Goal: Information Seeking & Learning: Learn about a topic

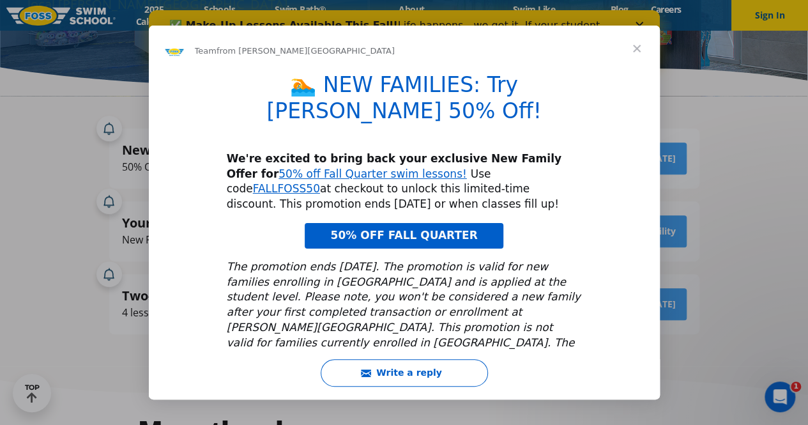
scroll to position [199, 0]
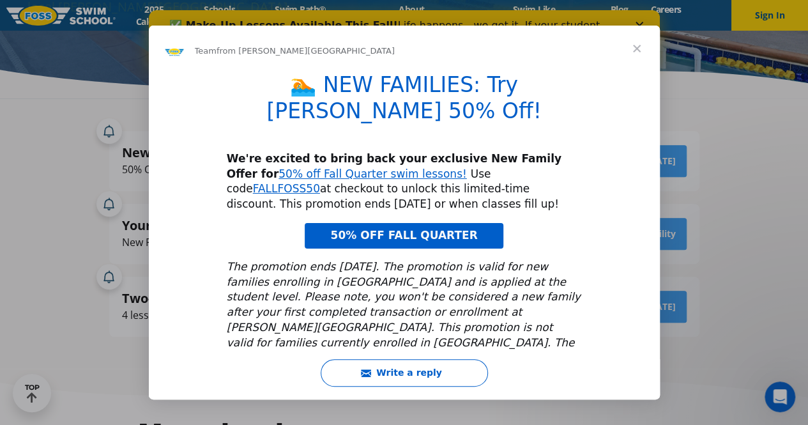
click at [430, 229] on span "50% OFF FALL QUARTER" at bounding box center [403, 235] width 147 height 13
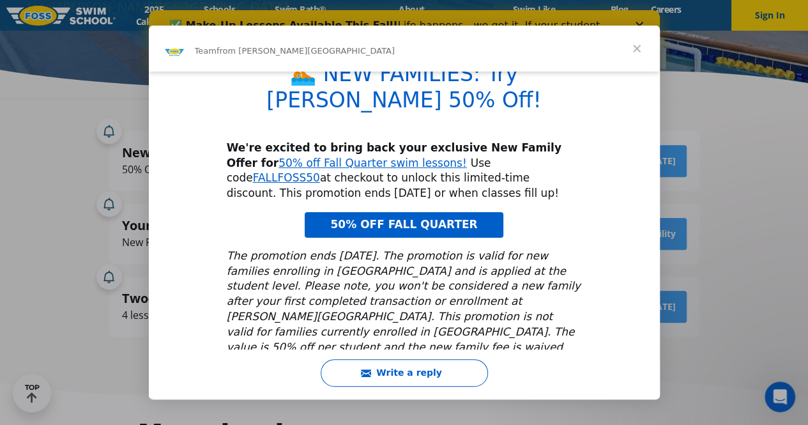
click at [641, 44] on span "Close" at bounding box center [637, 49] width 46 height 46
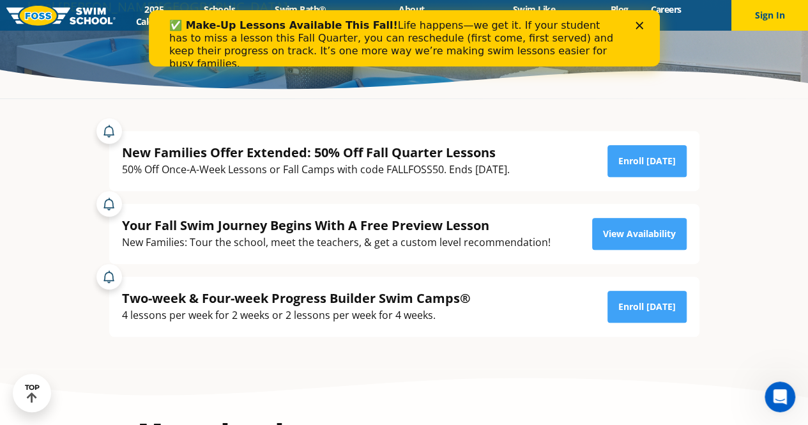
click at [635, 26] on icon "Close" at bounding box center [639, 26] width 8 height 8
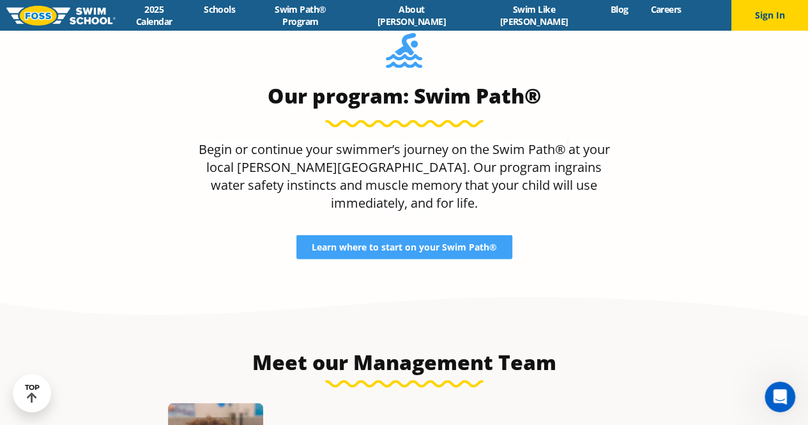
scroll to position [1136, 0]
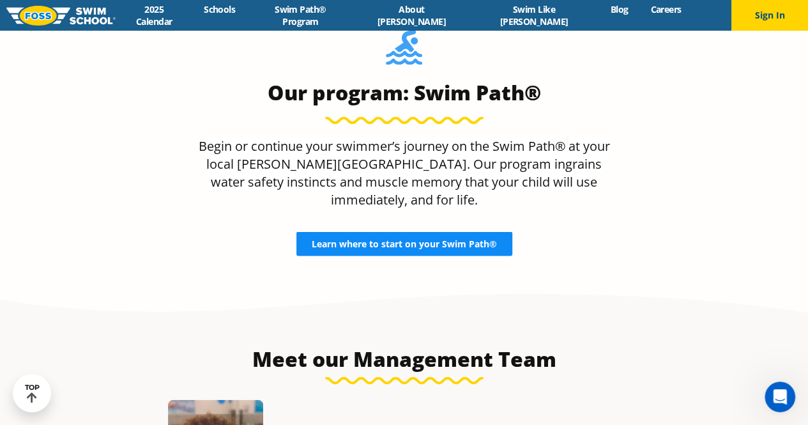
click at [459, 239] on span "Learn where to start on your Swim Path®" at bounding box center [404, 243] width 185 height 9
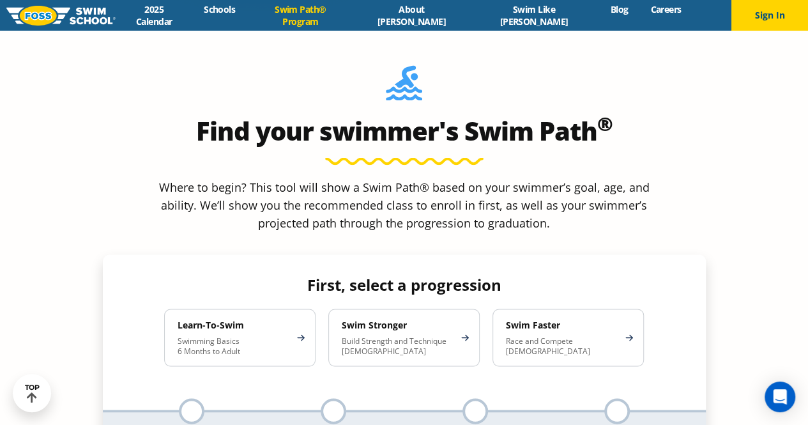
scroll to position [1094, 0]
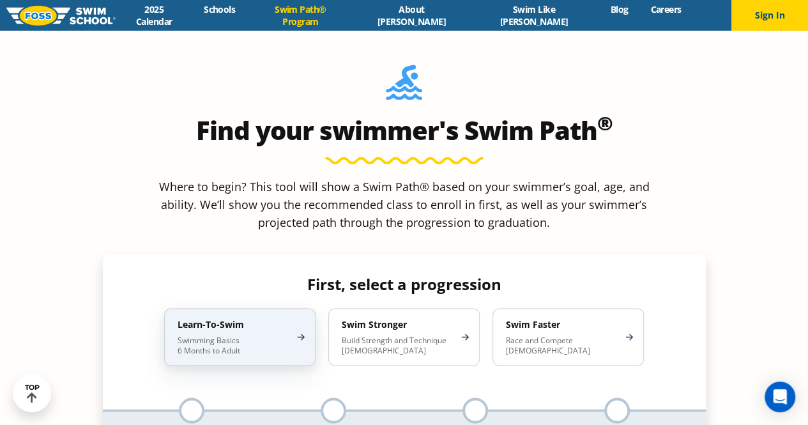
click at [272, 318] on h4 "Learn-To-Swim" at bounding box center [234, 323] width 112 height 11
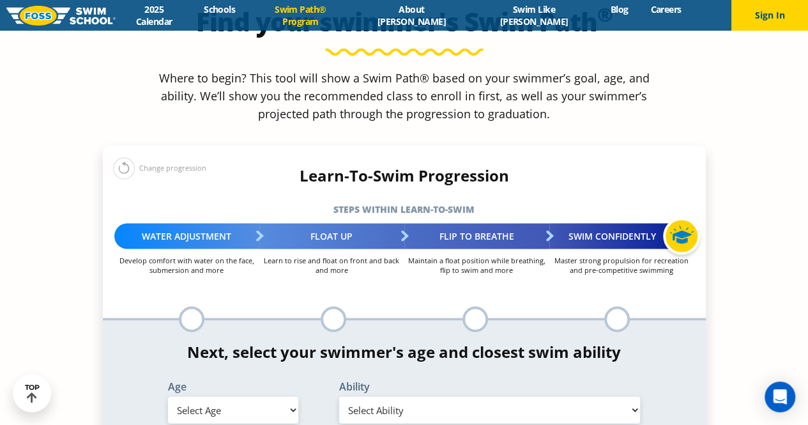
scroll to position [1203, 0]
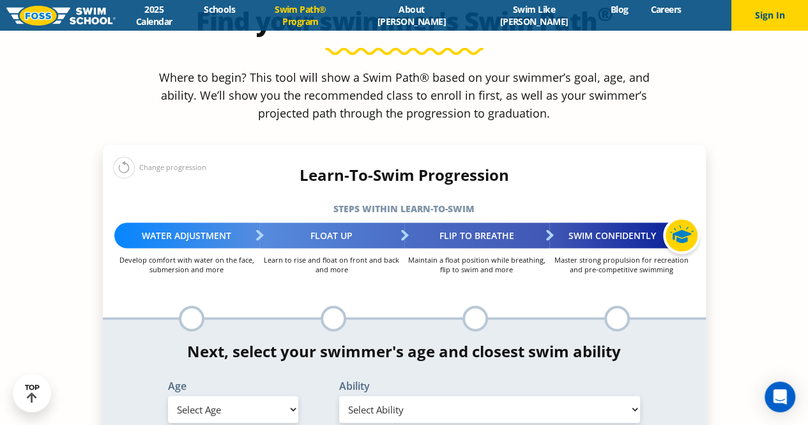
click at [266, 395] on select "Select Age [DEMOGRAPHIC_DATA] months - 1 year 1 year 2 years 3 years 4 years 5 …" at bounding box center [233, 408] width 130 height 27
select select "2-years"
click at [168, 395] on select "Select Age [DEMOGRAPHIC_DATA] months - 1 year 1 year 2 years 3 years 4 years 5 …" at bounding box center [233, 408] width 130 height 27
click at [398, 395] on select "Select Ability First in-water experience Comfortable with water poured over the…" at bounding box center [489, 408] width 301 height 27
select select "2-years-first-in-water-experience"
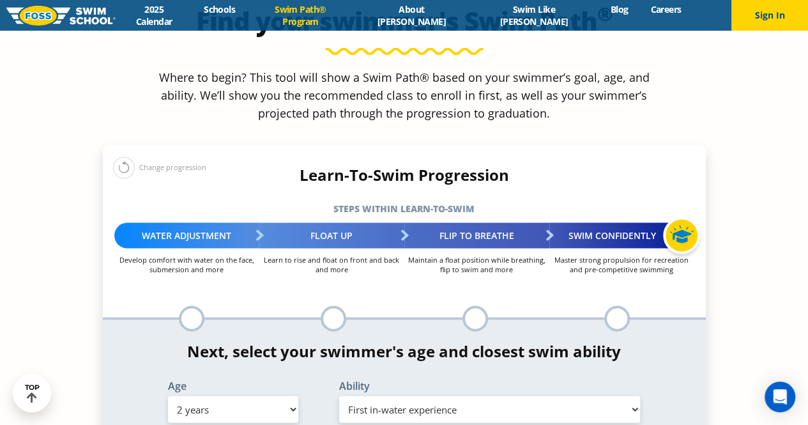
click at [339, 395] on select "Select Ability First in-water experience Comfortable with water poured over the…" at bounding box center [489, 408] width 301 height 27
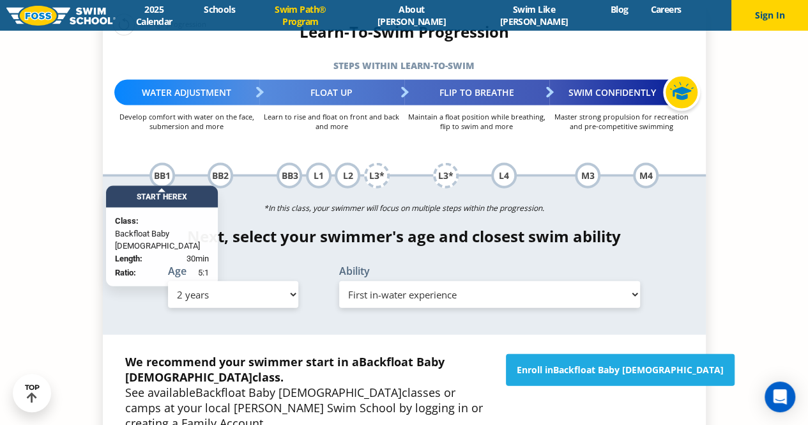
scroll to position [1353, 0]
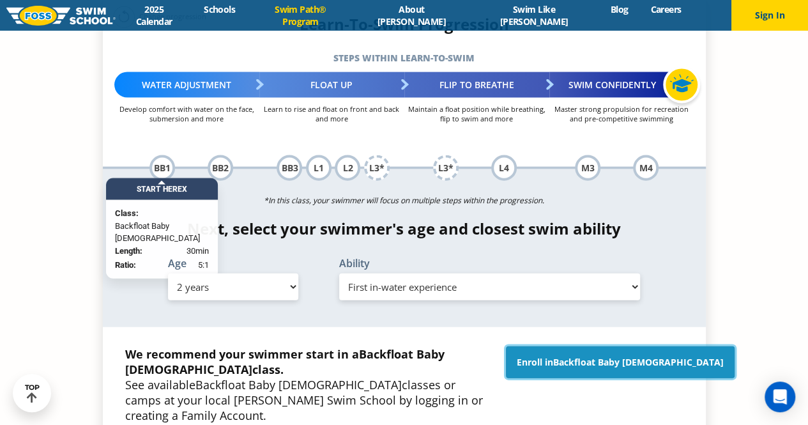
click at [632, 356] on span "Backfloat Baby [DEMOGRAPHIC_DATA]" at bounding box center [638, 362] width 171 height 12
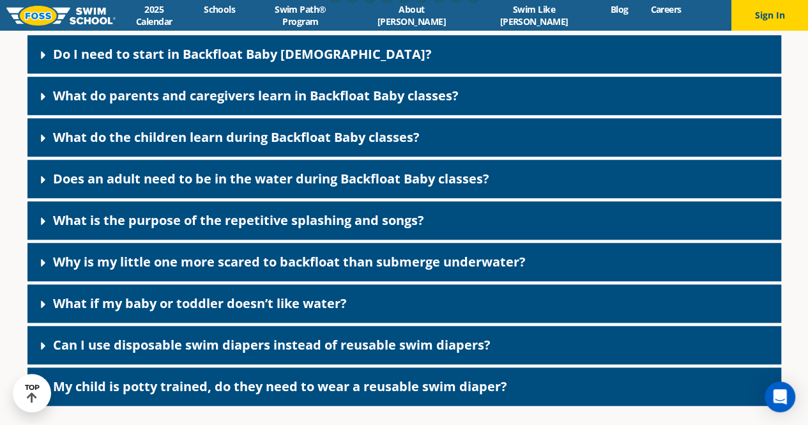
scroll to position [2796, 0]
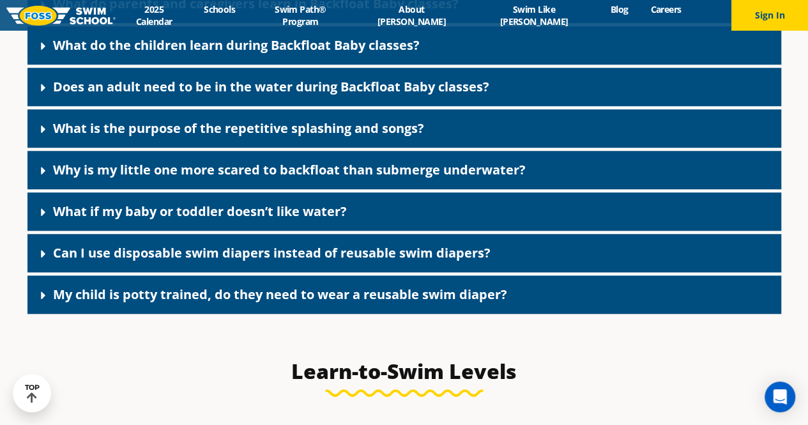
scroll to position [2887, 0]
click at [406, 303] on link "My child is potty trained, do they need to wear a reusable swim diaper?" at bounding box center [280, 293] width 454 height 17
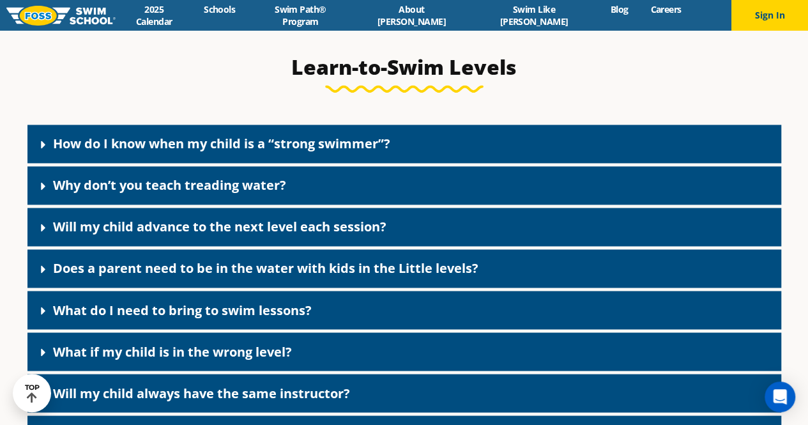
scroll to position [3347, 0]
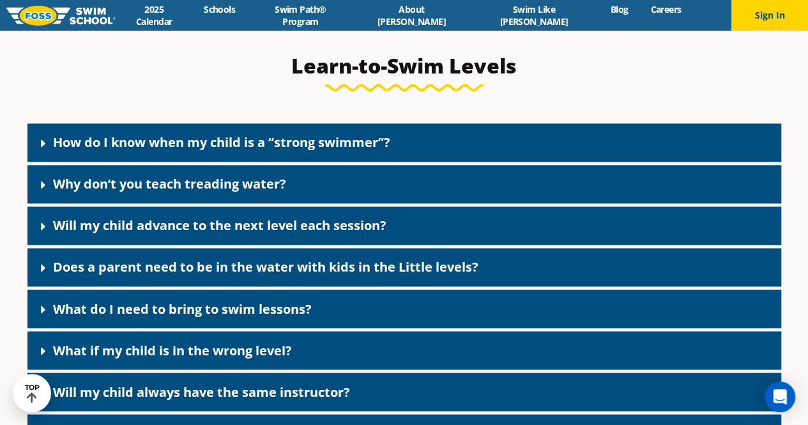
click at [399, 203] on div "Why don’t you teach treading water?" at bounding box center [404, 184] width 754 height 38
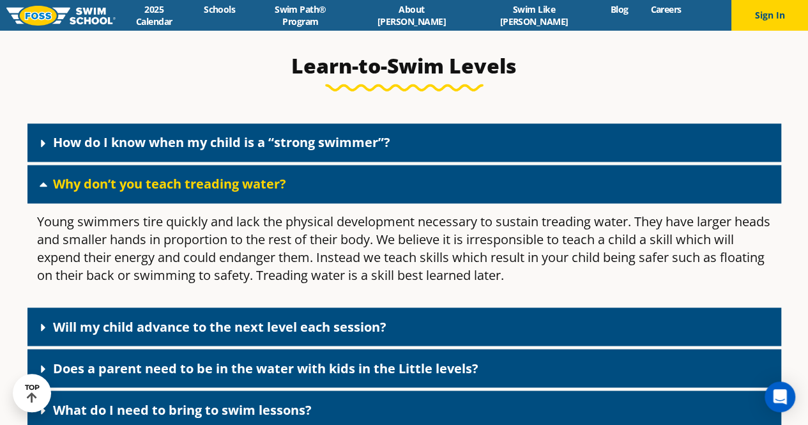
click at [399, 203] on div "Why don’t you teach treading water?" at bounding box center [404, 184] width 754 height 38
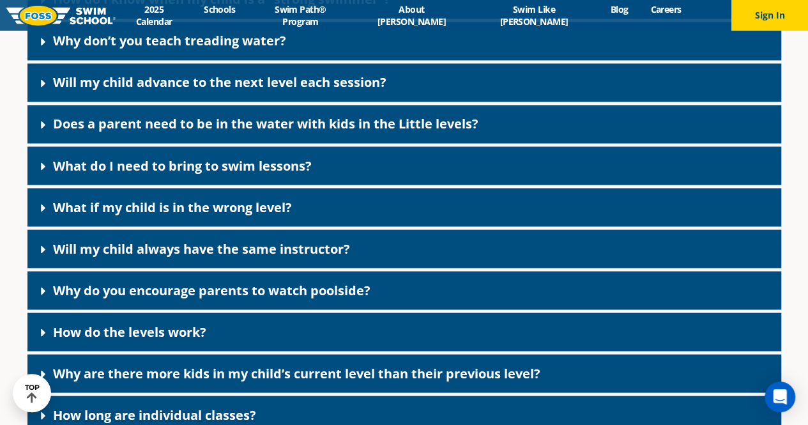
scroll to position [3491, 0]
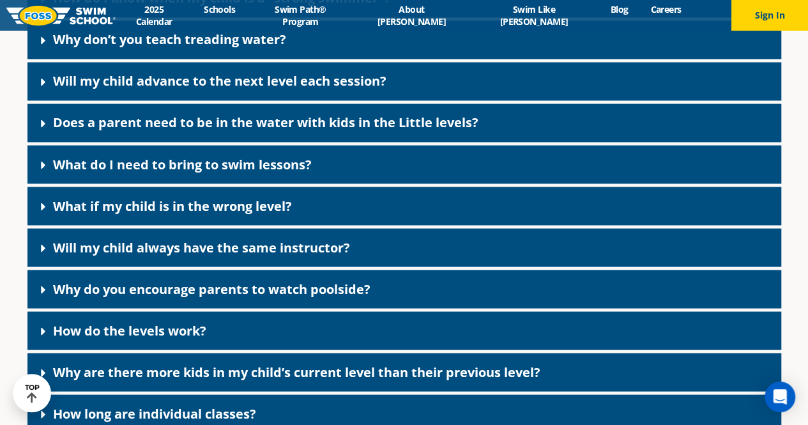
click at [385, 220] on div "What if my child is in the wrong level?" at bounding box center [404, 205] width 754 height 38
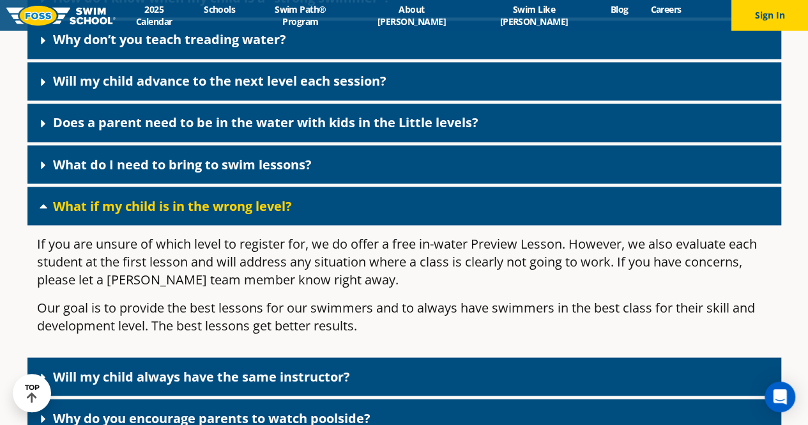
click at [386, 220] on div "What if my child is in the wrong level?" at bounding box center [404, 205] width 754 height 38
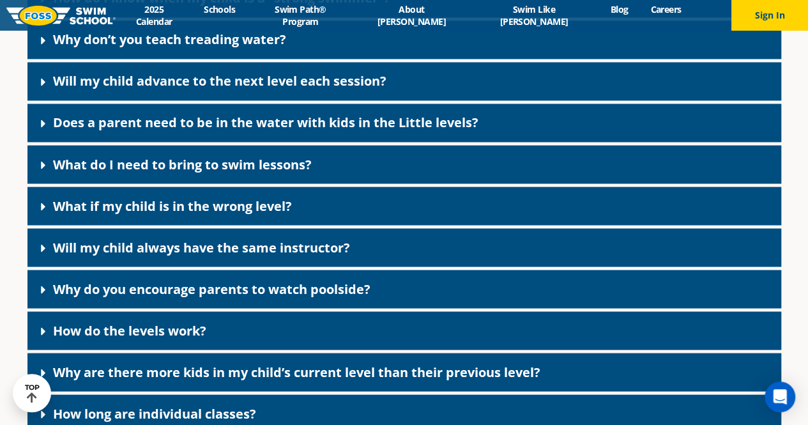
click at [386, 260] on div "Will my child always have the same instructor?" at bounding box center [404, 247] width 754 height 38
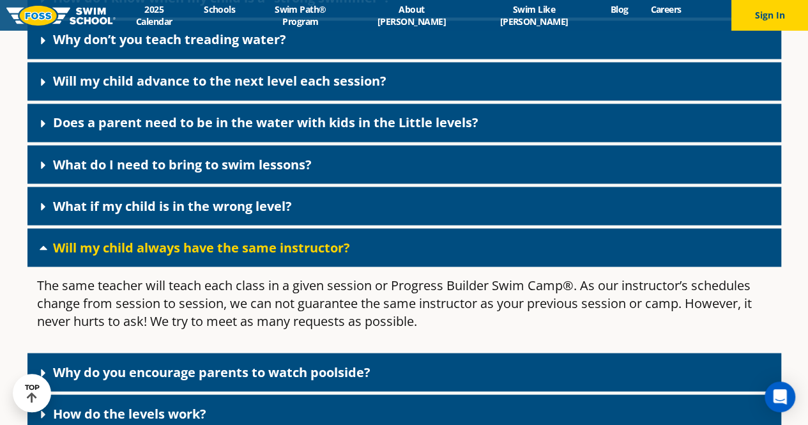
click at [386, 260] on div "Will my child always have the same instructor?" at bounding box center [404, 247] width 754 height 38
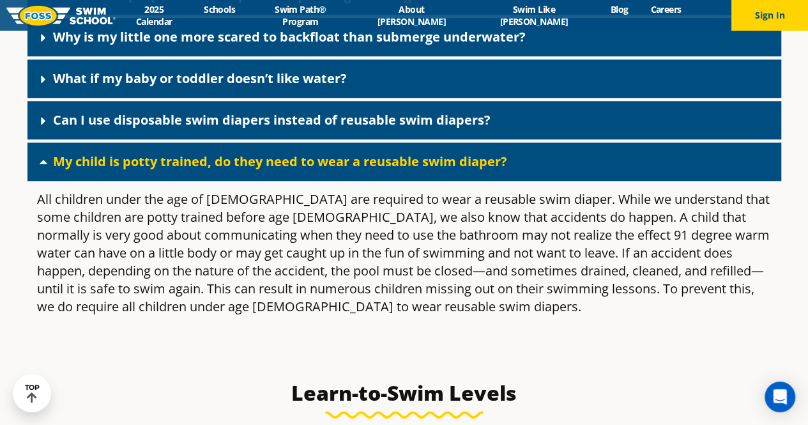
scroll to position [2979, 0]
